Goal: Information Seeking & Learning: Learn about a topic

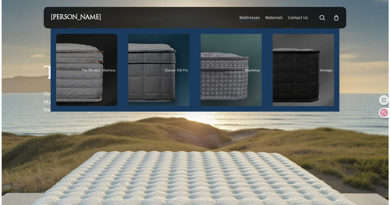
click at [257, 20] on span "Mattresses" at bounding box center [249, 17] width 20 height 5
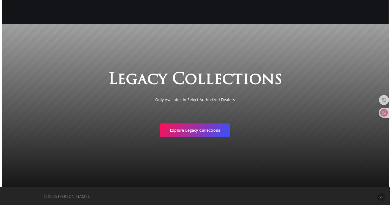
scroll to position [915, 0]
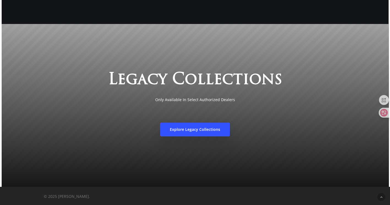
click at [199, 132] on link "Explore Legacy Collections" at bounding box center [195, 129] width 70 height 14
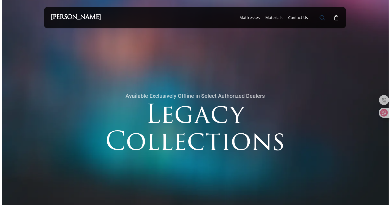
click at [324, 16] on span "Main Menu" at bounding box center [322, 18] width 6 height 6
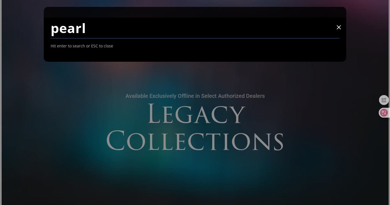
type input "pearl"
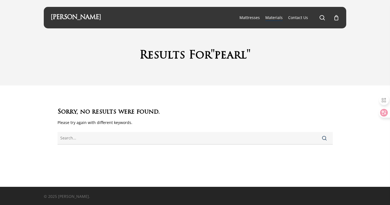
click at [275, 17] on span "Materials" at bounding box center [273, 17] width 17 height 5
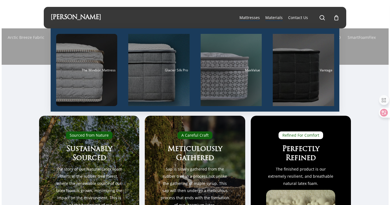
click at [252, 18] on span "Mattresses" at bounding box center [249, 17] width 20 height 5
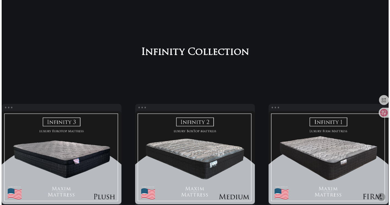
scroll to position [688, 0]
